Goal: Information Seeking & Learning: Learn about a topic

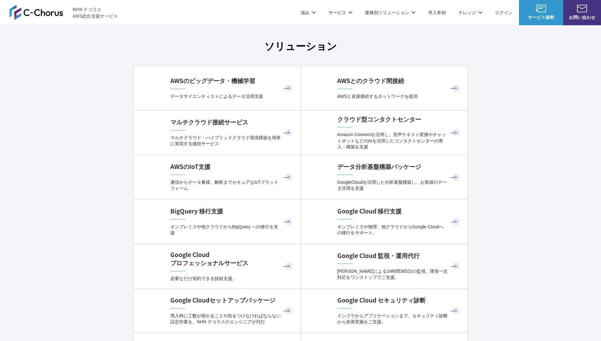
scroll to position [1889, 0]
